Goal: Transaction & Acquisition: Purchase product/service

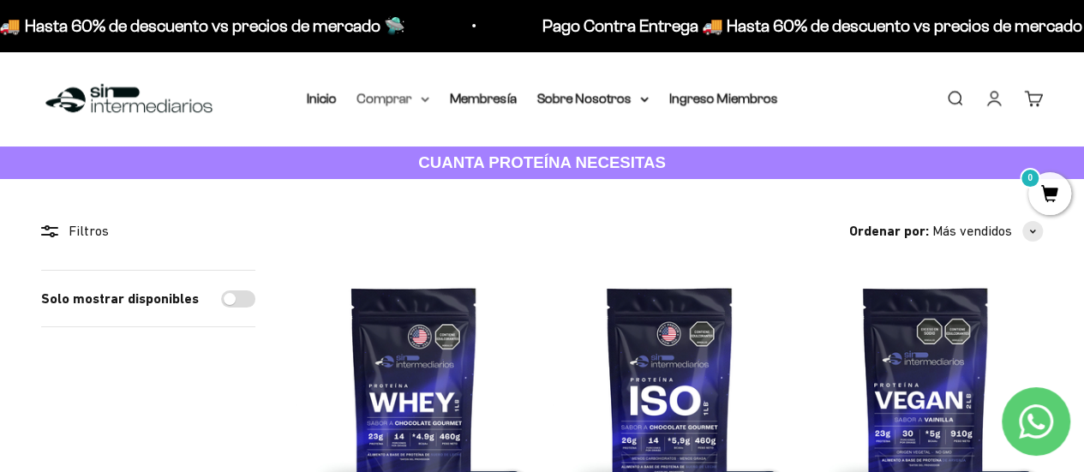
click at [387, 99] on summary "Comprar" at bounding box center [393, 98] width 72 height 22
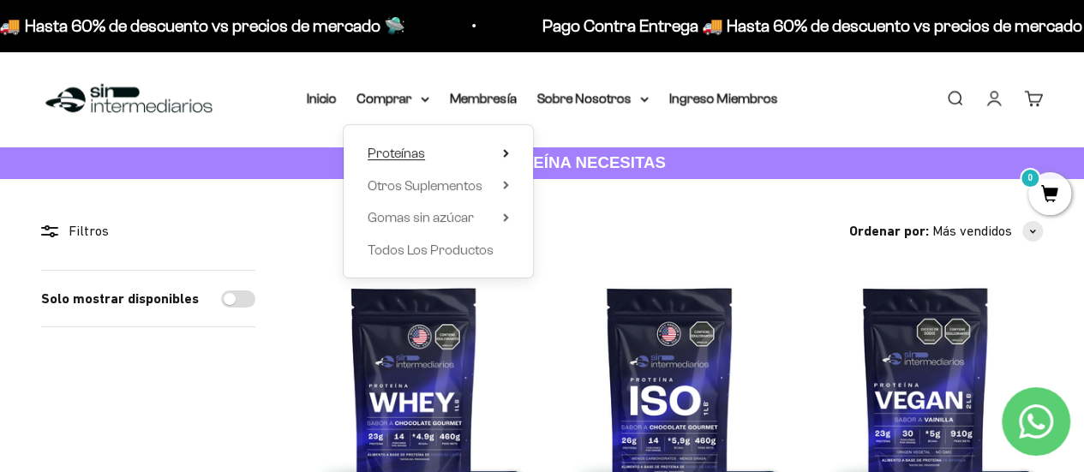
click at [425, 153] on summary "Proteínas" at bounding box center [438, 153] width 141 height 22
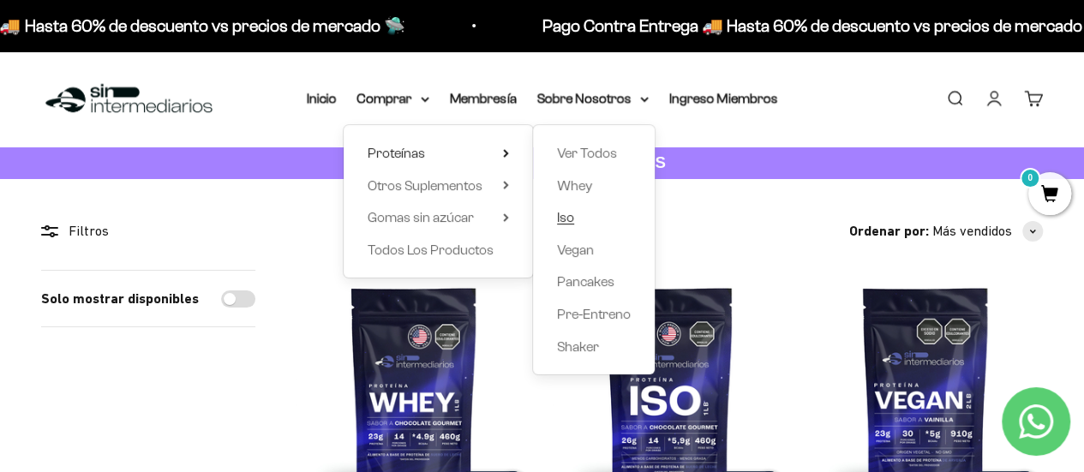
click at [562, 225] on span "Iso" at bounding box center [565, 218] width 17 height 22
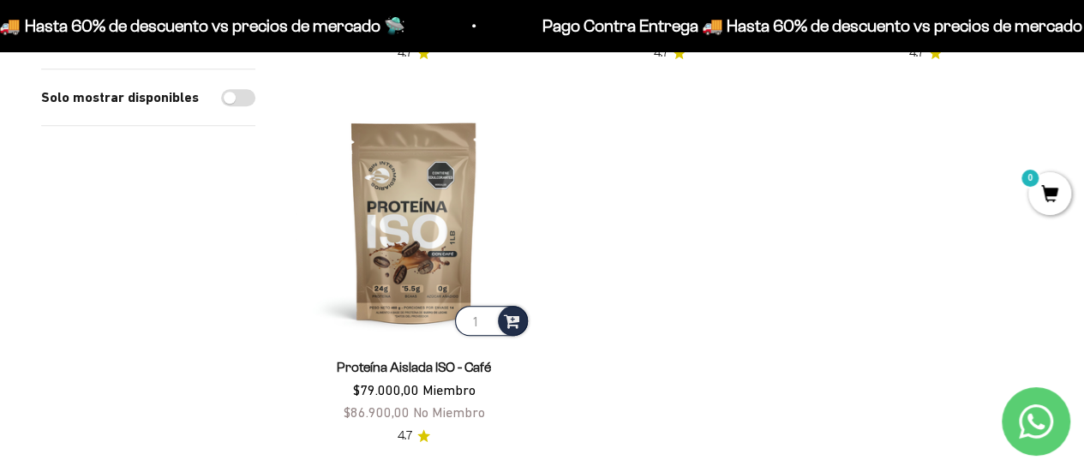
scroll to position [554, 0]
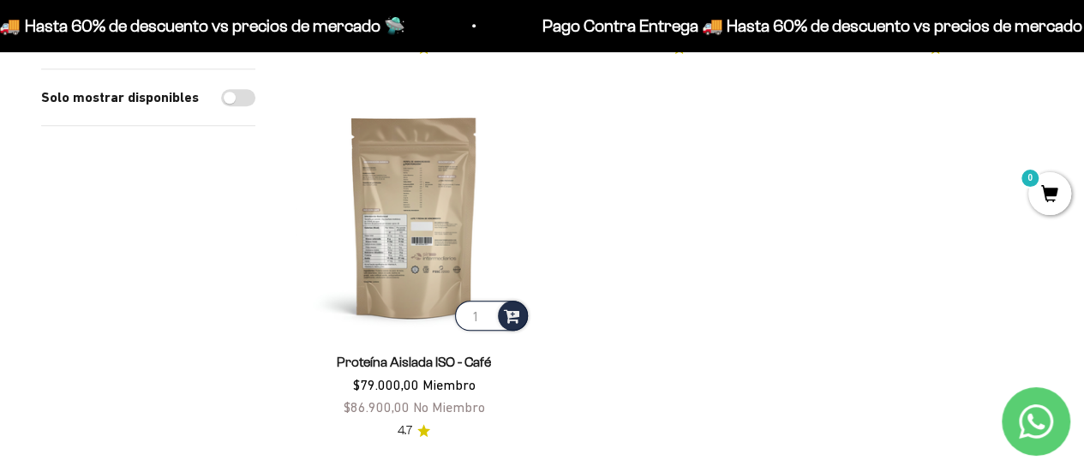
click at [437, 241] on img at bounding box center [414, 216] width 235 height 235
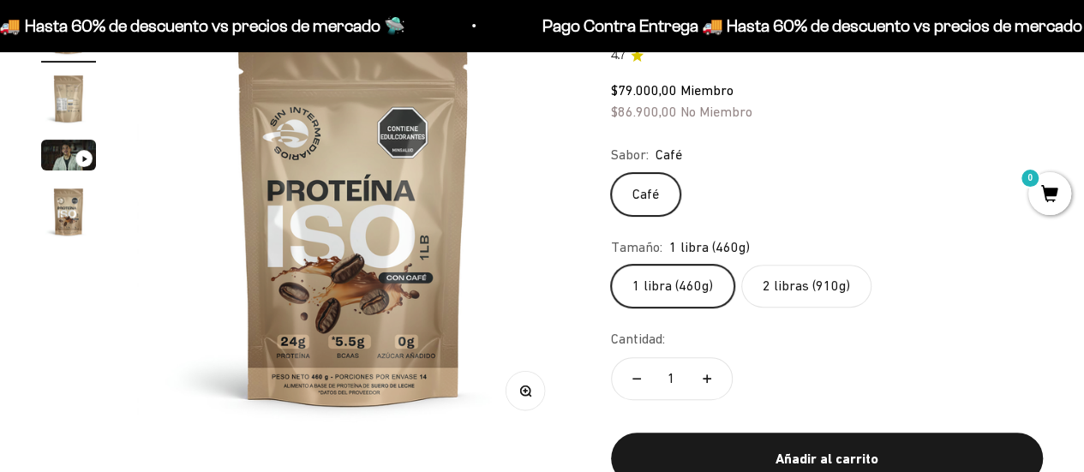
click at [842, 291] on label "2 libras (910g)" at bounding box center [806, 286] width 130 height 43
click at [611, 265] on input "2 libras (910g)" at bounding box center [610, 264] width 1 height 1
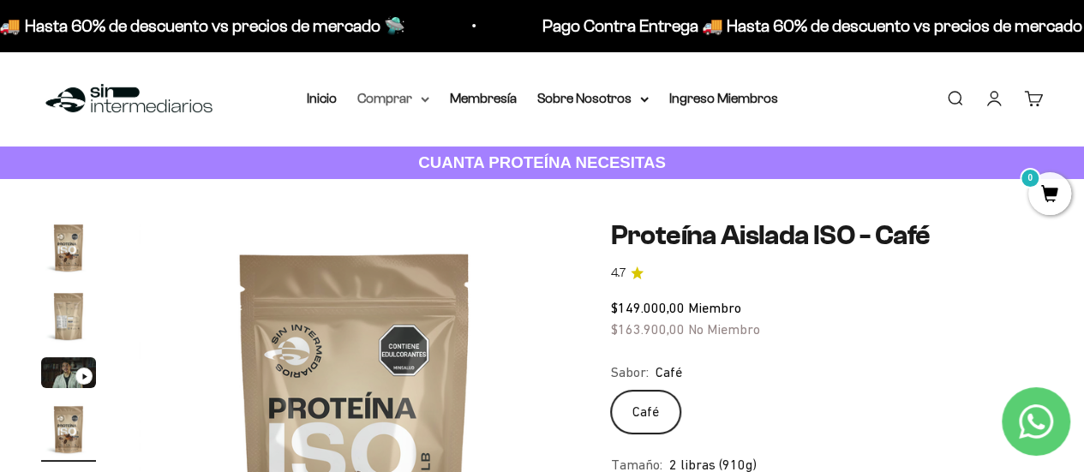
click at [411, 102] on summary "Comprar" at bounding box center [393, 98] width 72 height 22
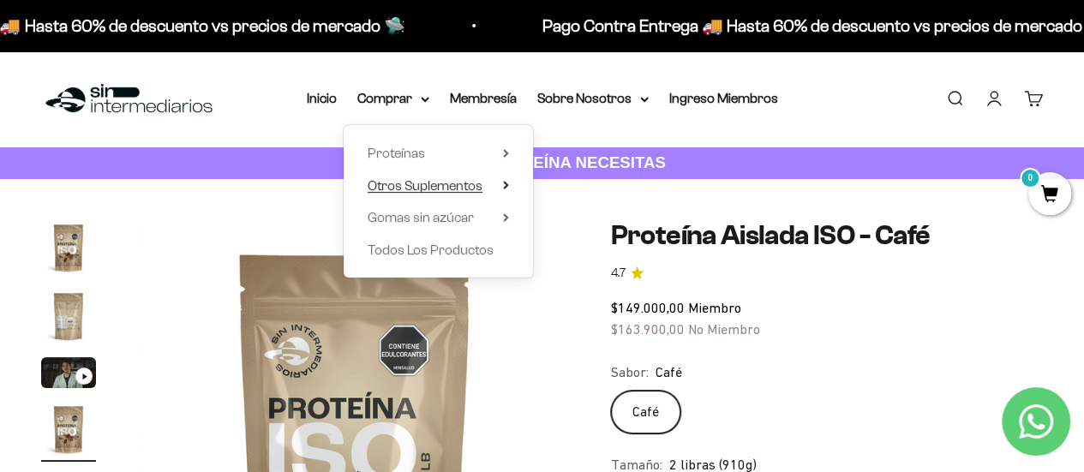
click at [474, 182] on span "Otros Suplementos" at bounding box center [425, 185] width 115 height 15
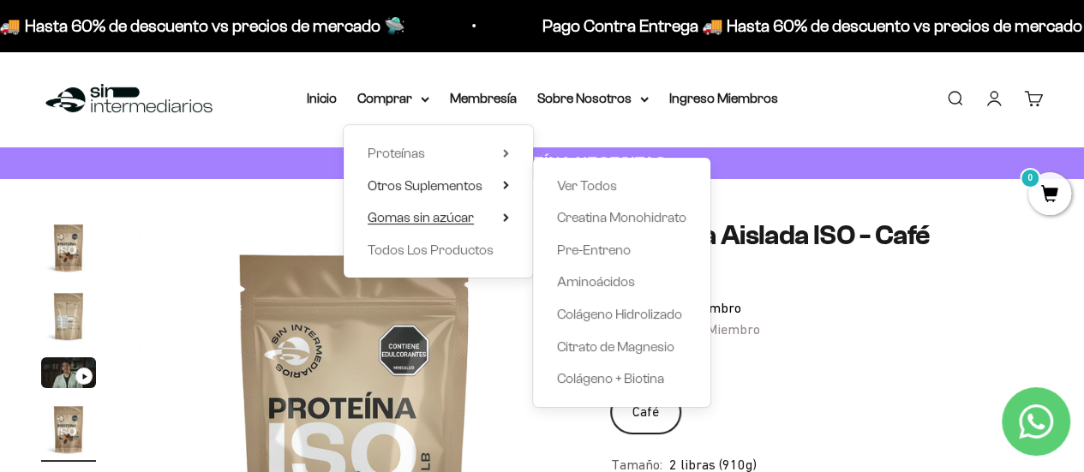
click at [495, 219] on summary "Gomas sin azúcar" at bounding box center [438, 218] width 141 height 22
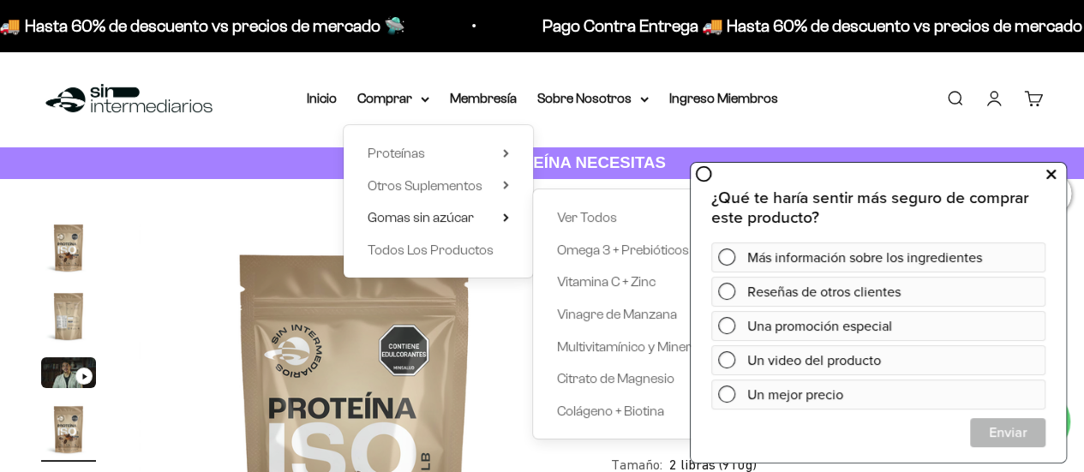
click at [1054, 179] on icon at bounding box center [1051, 174] width 9 height 22
